Goal: Task Accomplishment & Management: Use online tool/utility

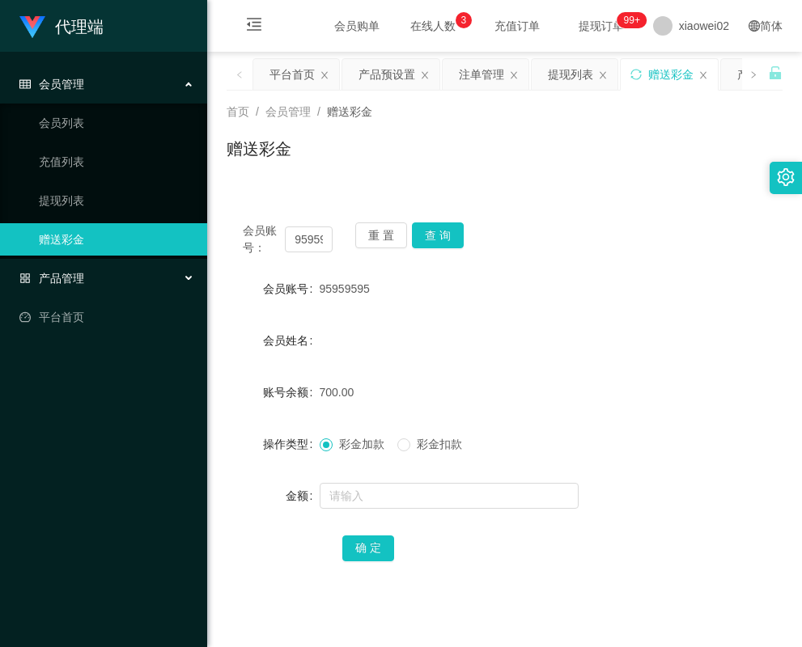
click at [86, 274] on div "产品管理" at bounding box center [103, 278] width 207 height 32
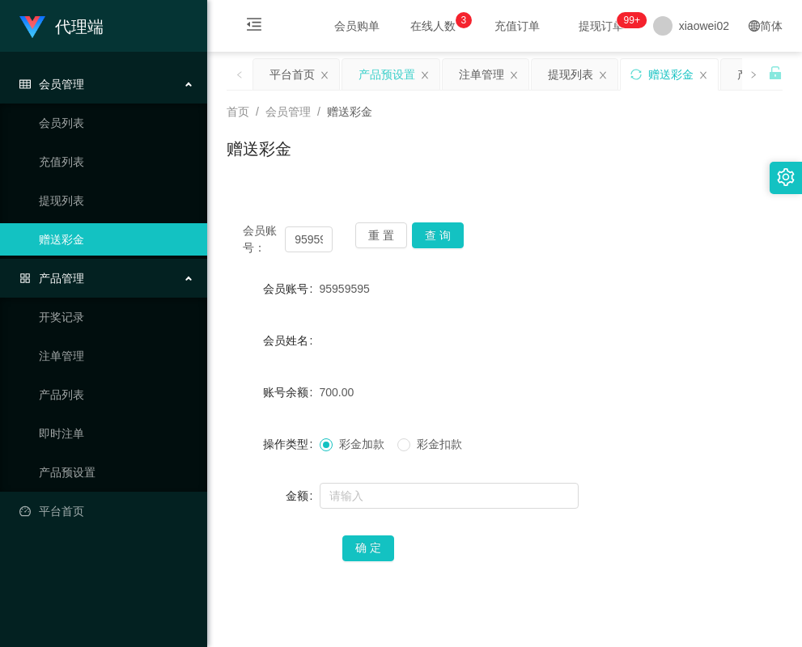
click at [379, 61] on div "产品预设置" at bounding box center [386, 74] width 57 height 31
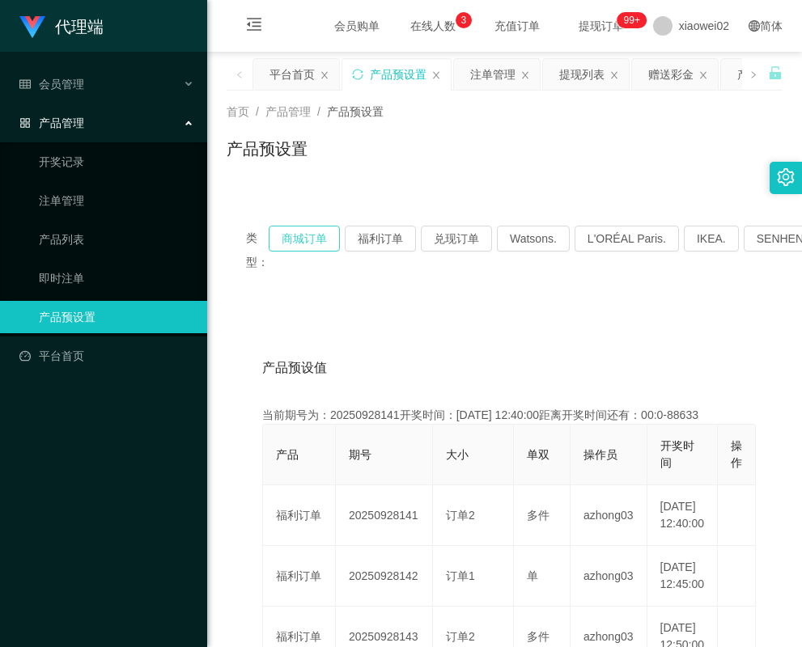
click at [310, 241] on button "商城订单" at bounding box center [304, 239] width 71 height 26
click at [319, 243] on button "商城订单" at bounding box center [304, 239] width 71 height 26
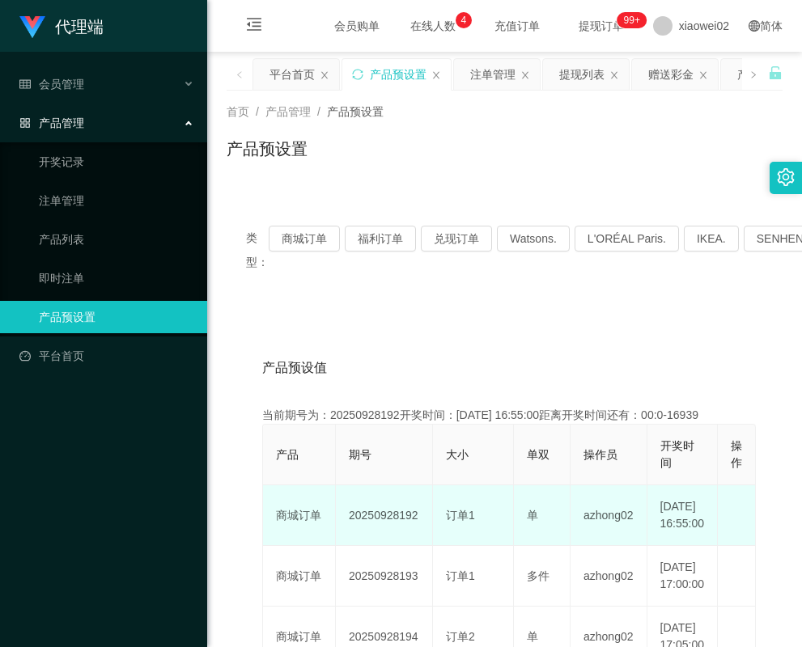
click at [397, 525] on td "20250928192" at bounding box center [384, 515] width 97 height 61
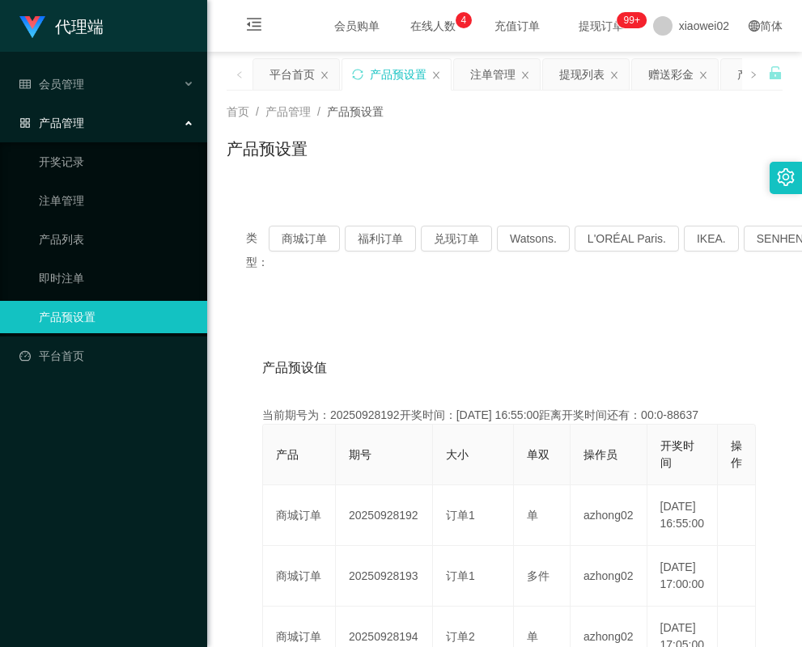
copy td "20250928192"
click at [81, 193] on link "注单管理" at bounding box center [116, 200] width 155 height 32
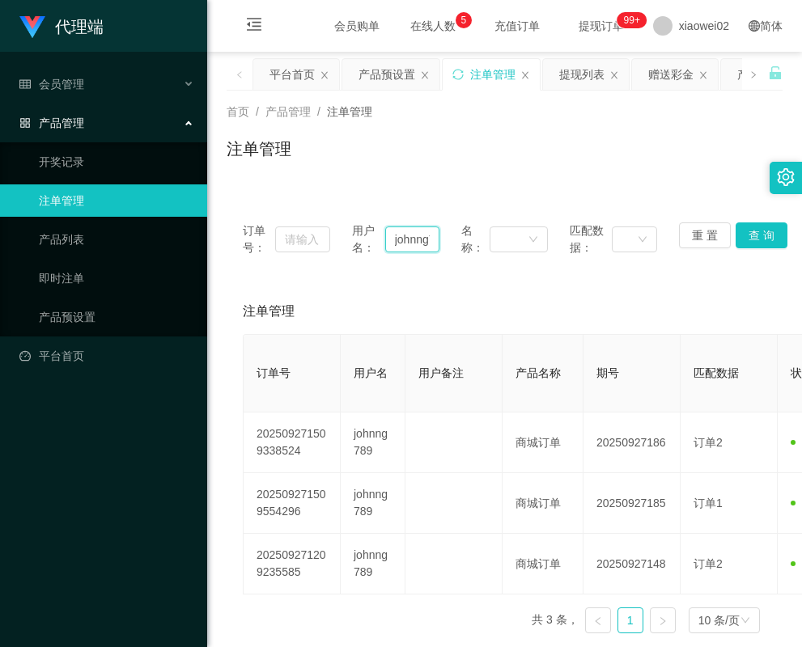
click at [413, 242] on input "johnng789" at bounding box center [412, 239] width 54 height 26
paste input "hyzcsx"
type input "hyzcsx"
click at [755, 230] on button "查 询" at bounding box center [761, 235] width 52 height 26
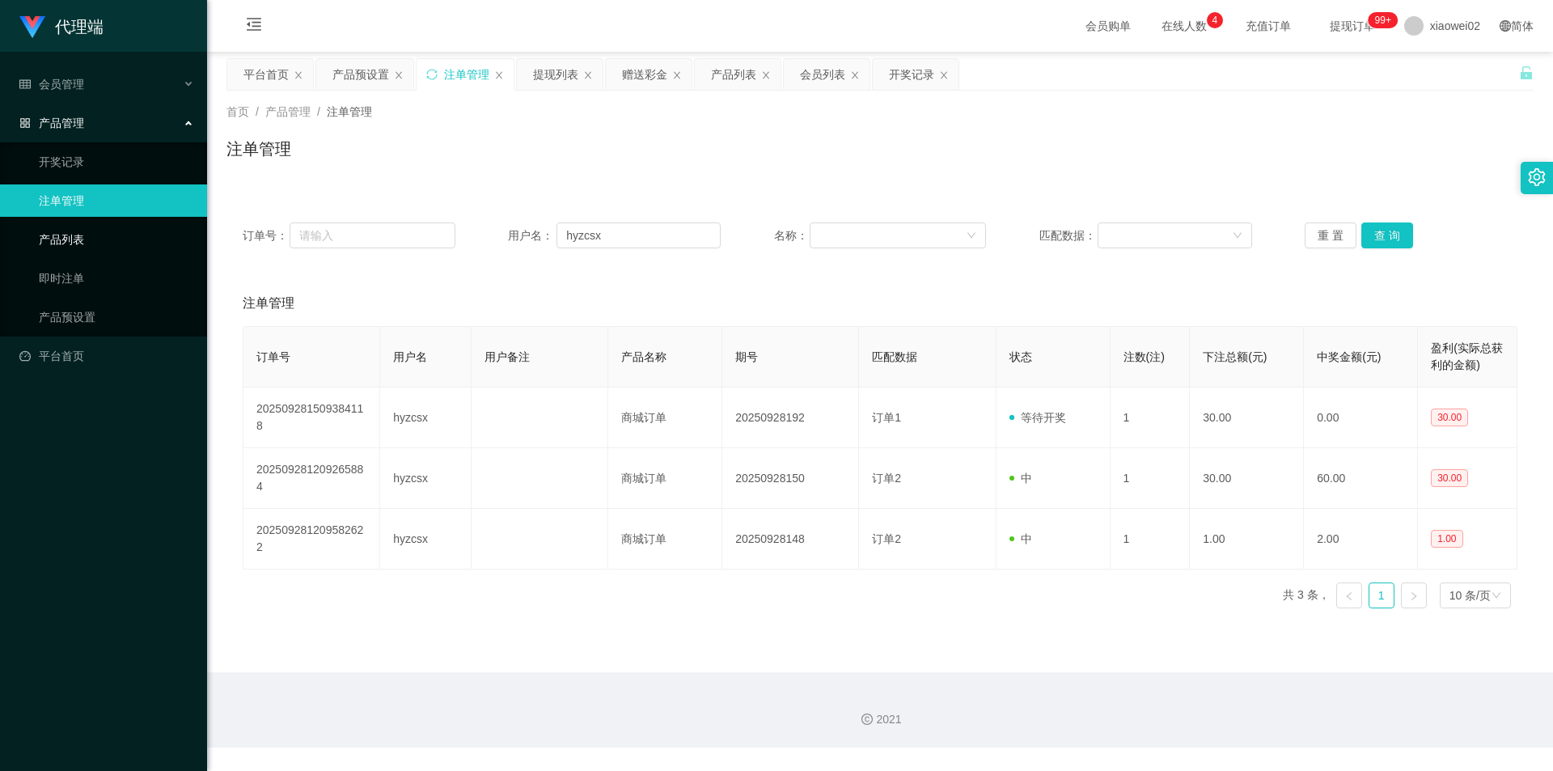
click at [78, 242] on link "产品列表" at bounding box center [116, 239] width 155 height 32
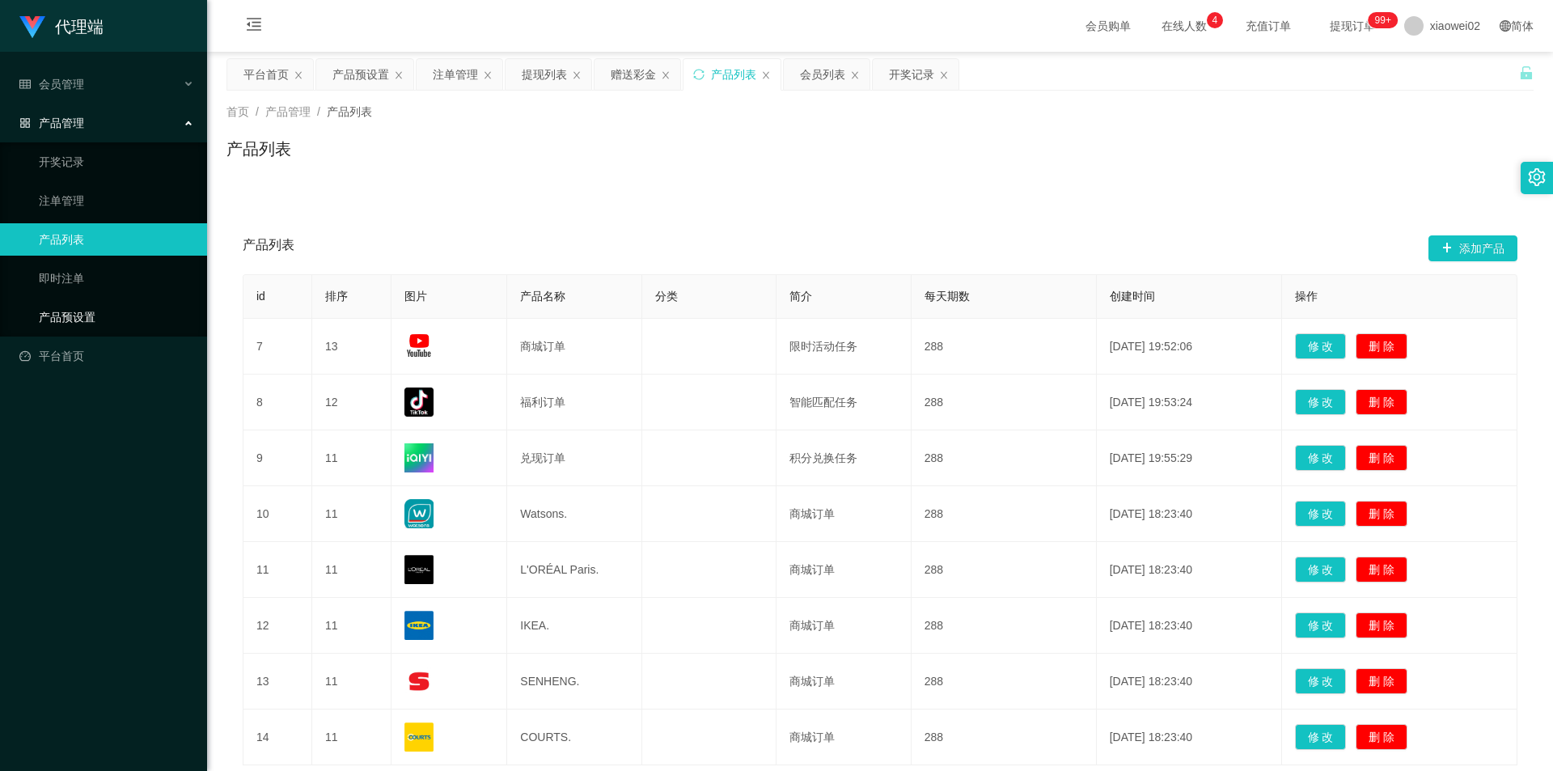
click at [68, 311] on link "产品预设置" at bounding box center [116, 317] width 155 height 32
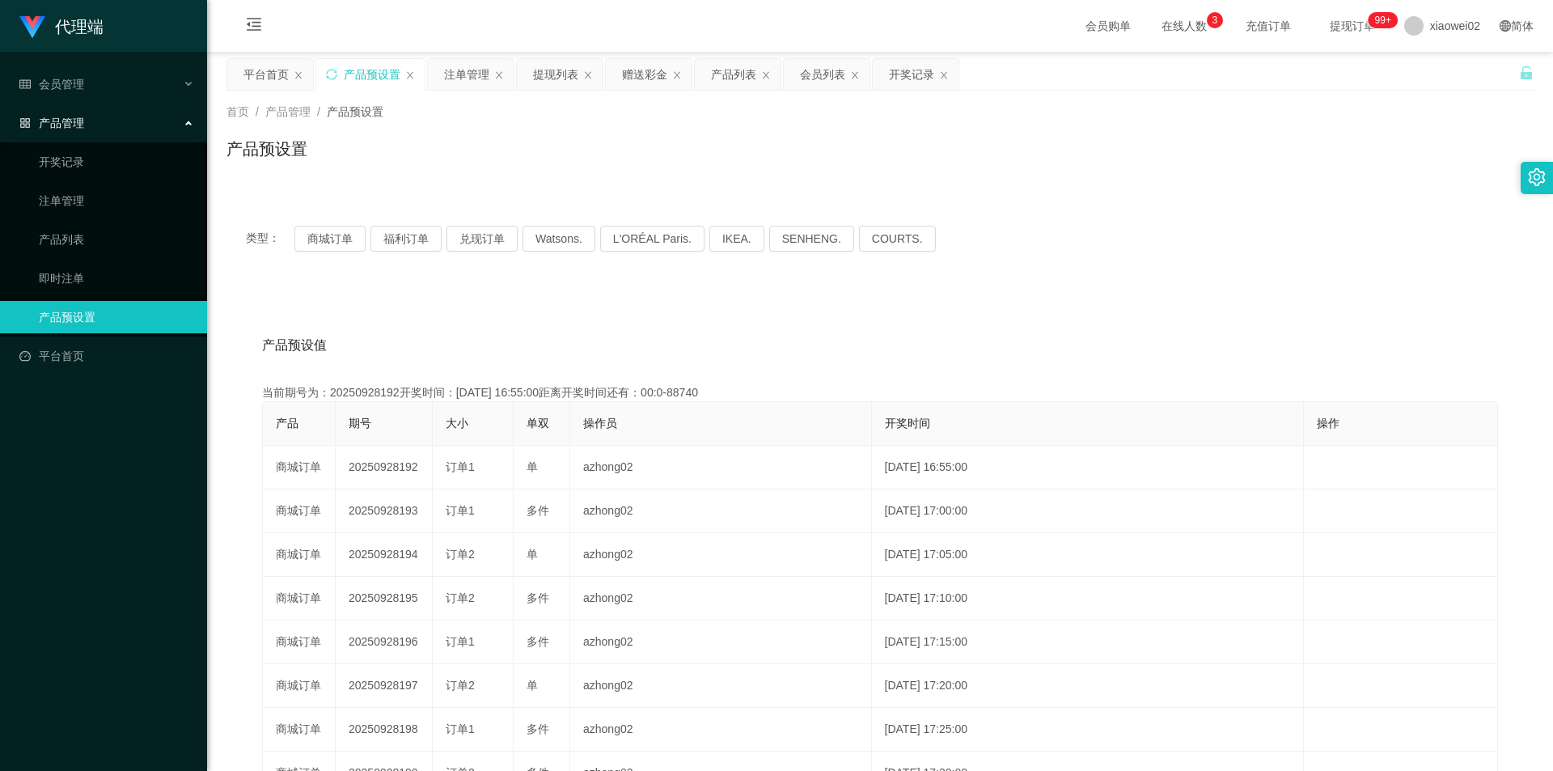
click at [582, 325] on div "产品预设值 添加期号" at bounding box center [880, 345] width 1236 height 45
click at [307, 242] on button "商城订单" at bounding box center [329, 239] width 71 height 26
click at [745, 334] on div "产品预设值 添加期号" at bounding box center [880, 345] width 1236 height 45
click at [455, 74] on div "注单管理" at bounding box center [466, 74] width 45 height 31
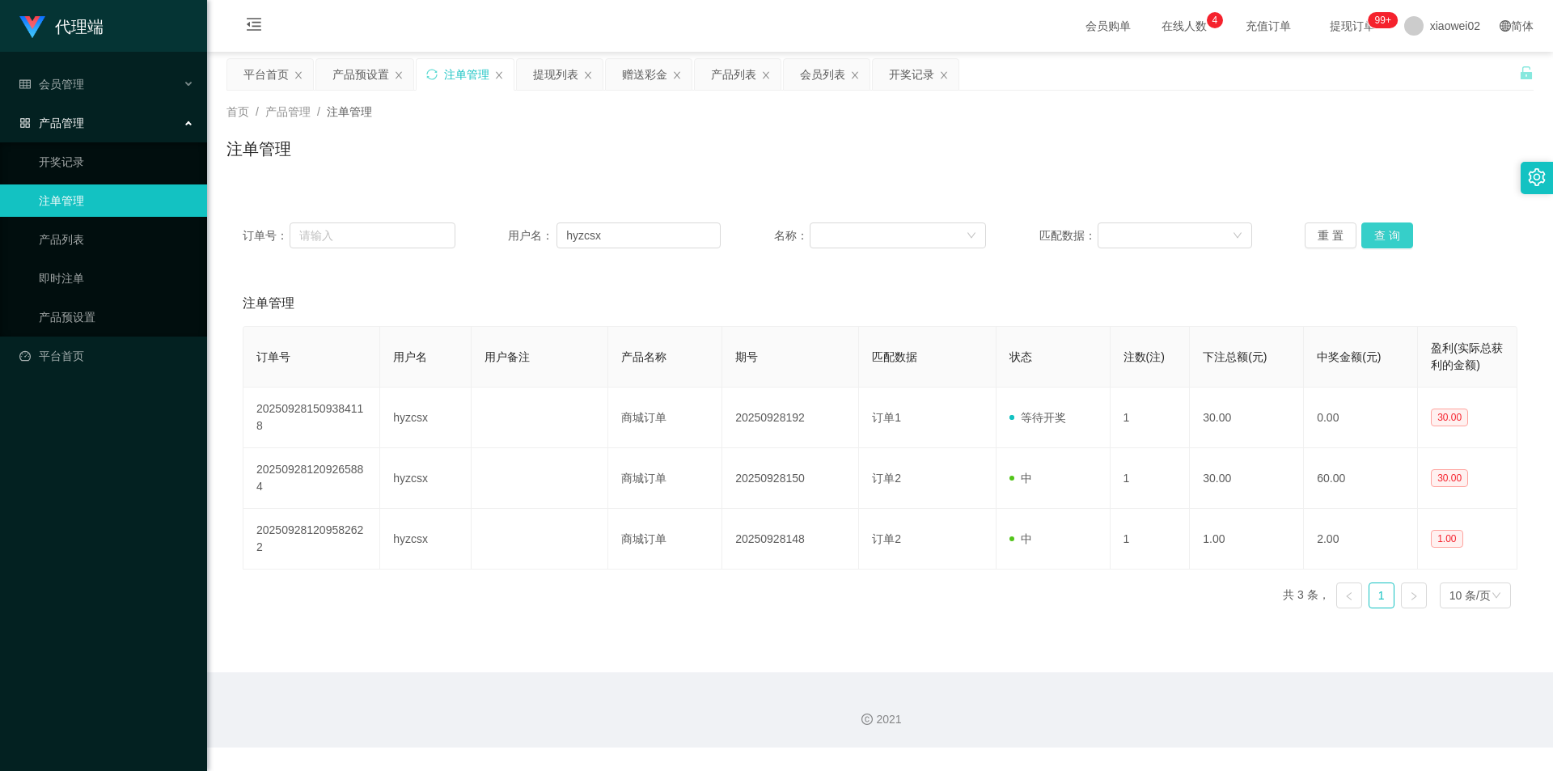
click at [1377, 232] on button "查 询" at bounding box center [1387, 235] width 52 height 26
click at [1267, 277] on div "订单号： 用户名： hyzcsx 名称： 匹配数据： 重 置 查 询 注单管理 订单号 用户名 用户备注 产品名称 期号 匹配数据 状态 注数(注) 下注总额…" at bounding box center [879, 413] width 1307 height 415
click at [1191, 303] on div "注单管理" at bounding box center [880, 303] width 1275 height 45
